Goal: Navigation & Orientation: Understand site structure

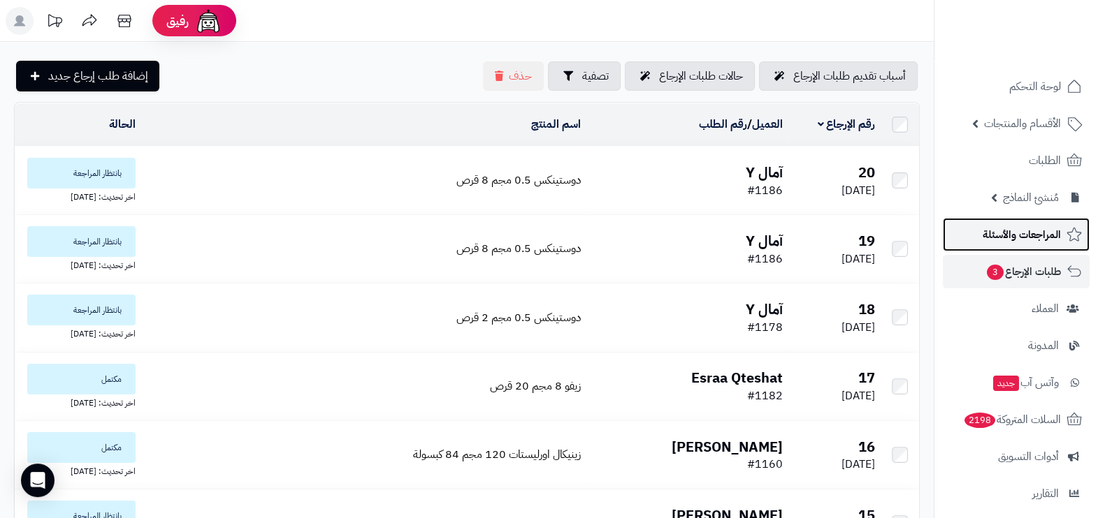
click at [1042, 222] on link "المراجعات والأسئلة" at bounding box center [1016, 235] width 147 height 34
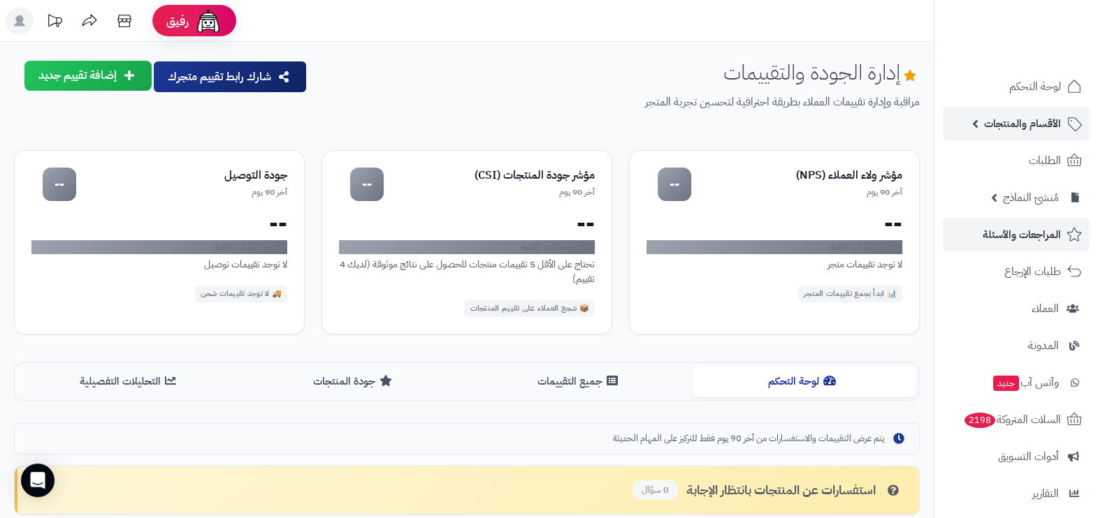
click at [1017, 121] on span "الأقسام والمنتجات" at bounding box center [1022, 124] width 77 height 20
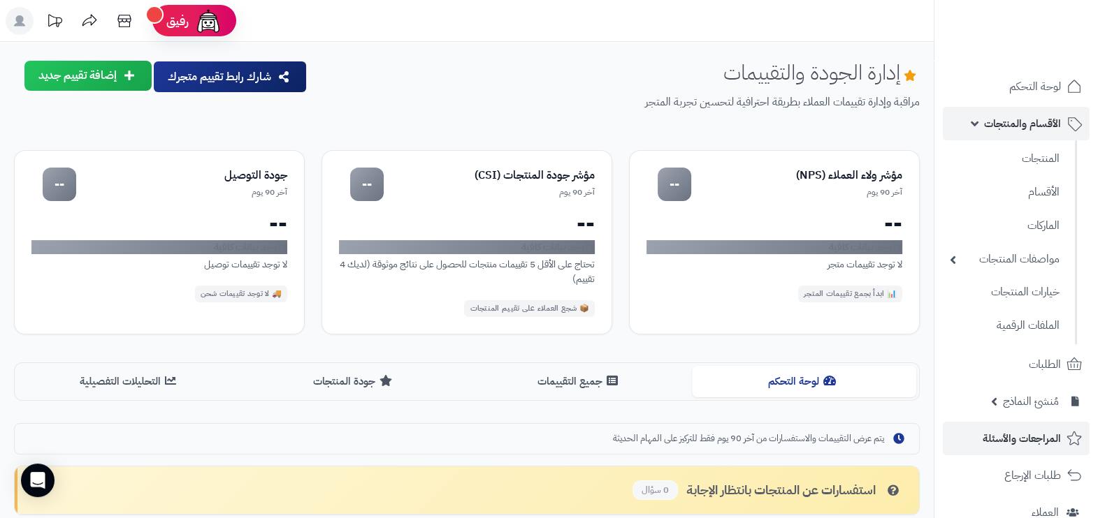
click at [1031, 126] on span "الأقسام والمنتجات" at bounding box center [1022, 124] width 77 height 20
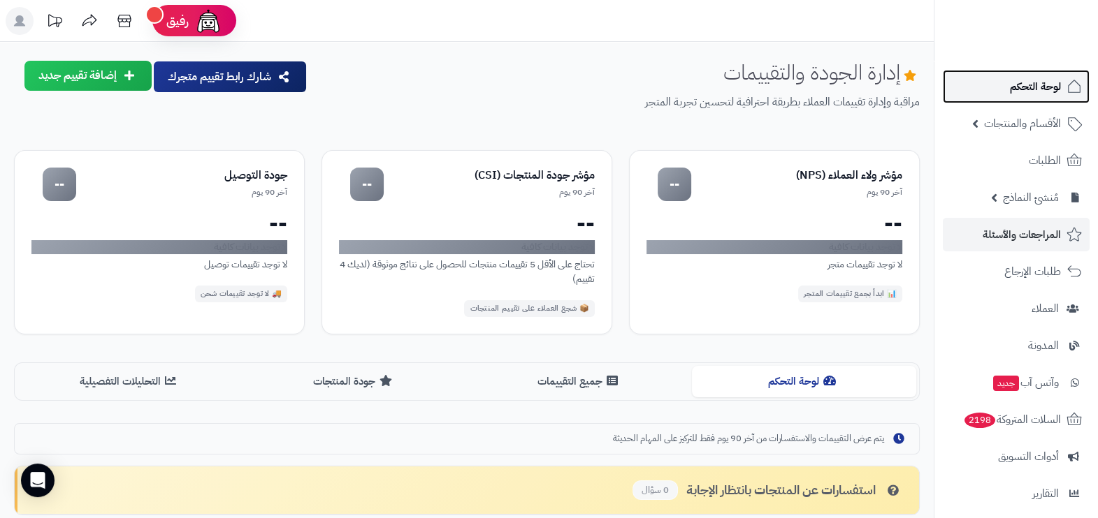
click at [1037, 82] on span "لوحة التحكم" at bounding box center [1035, 87] width 51 height 20
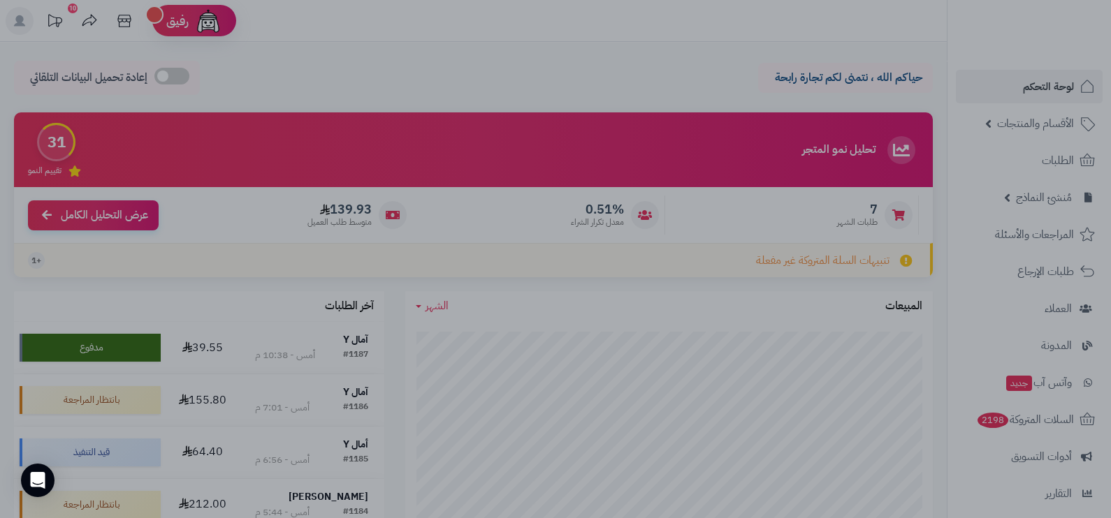
click at [1045, 175] on div at bounding box center [555, 259] width 1111 height 518
